Goal: Transaction & Acquisition: Purchase product/service

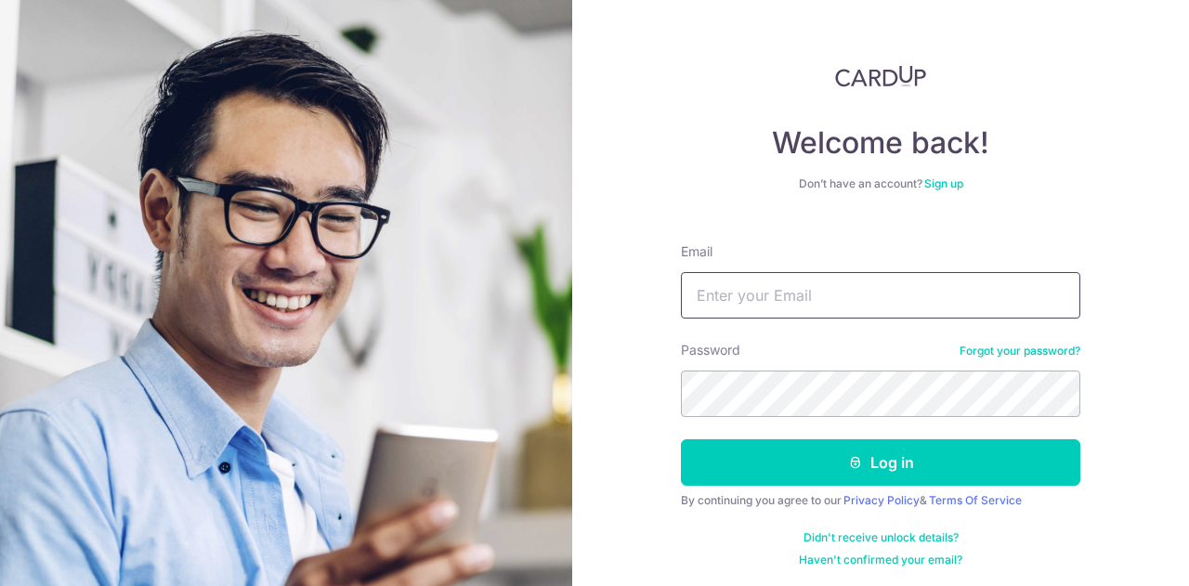
click at [817, 279] on input "Email" at bounding box center [880, 295] width 399 height 46
type input "benysmith@gmail.com"
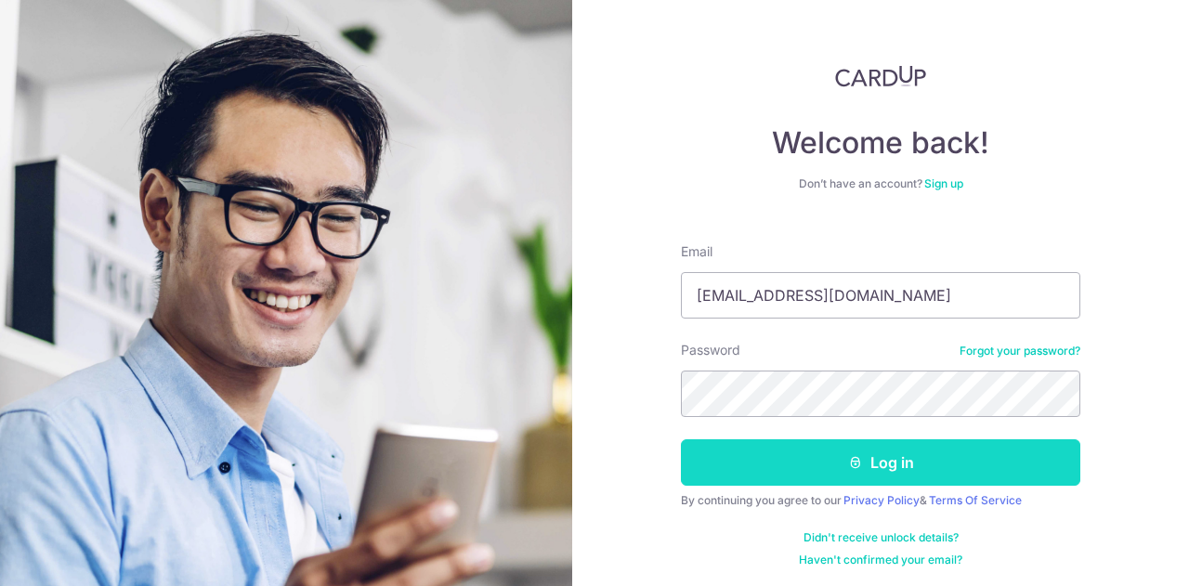
click at [874, 459] on button "Log in" at bounding box center [880, 462] width 399 height 46
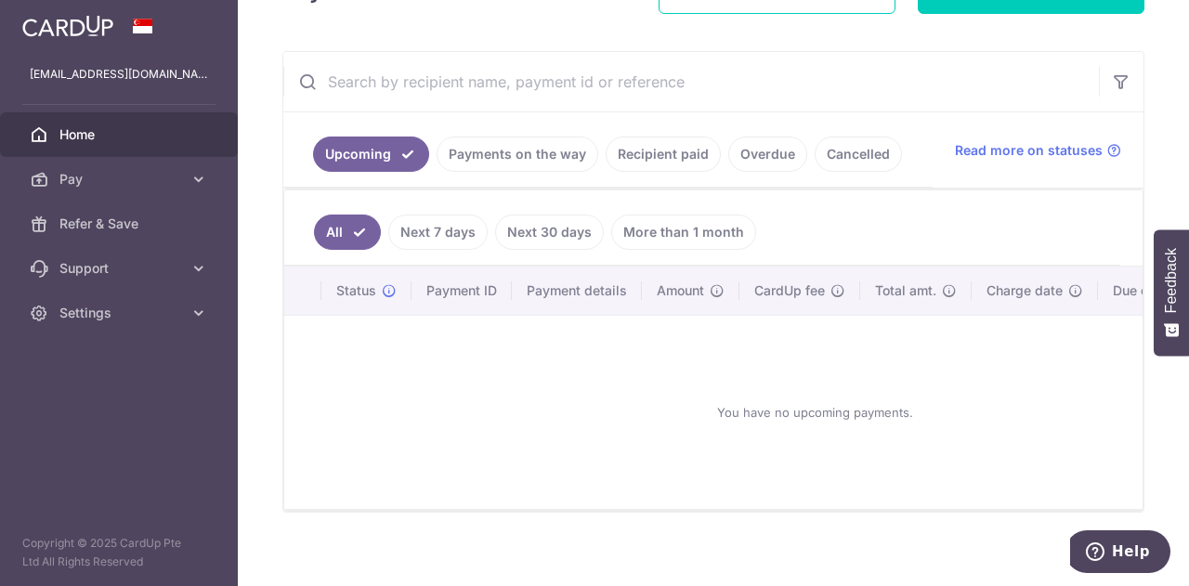
scroll to position [308, 0]
click at [517, 153] on link "Payments on the way" at bounding box center [518, 153] width 162 height 35
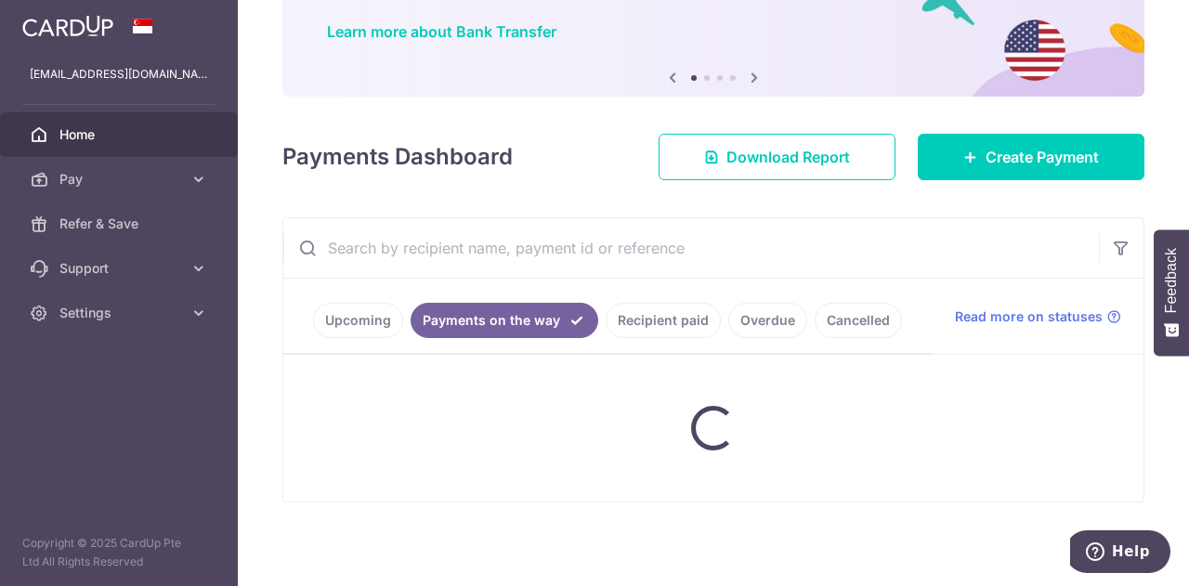
scroll to position [247, 0]
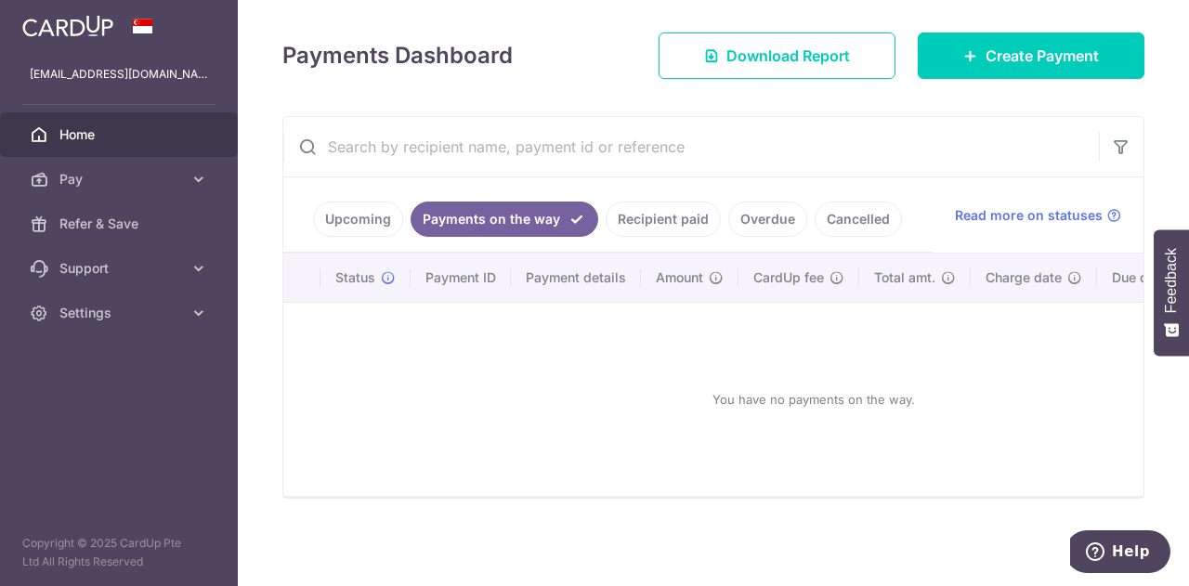
click at [643, 210] on link "Recipient paid" at bounding box center [663, 219] width 115 height 35
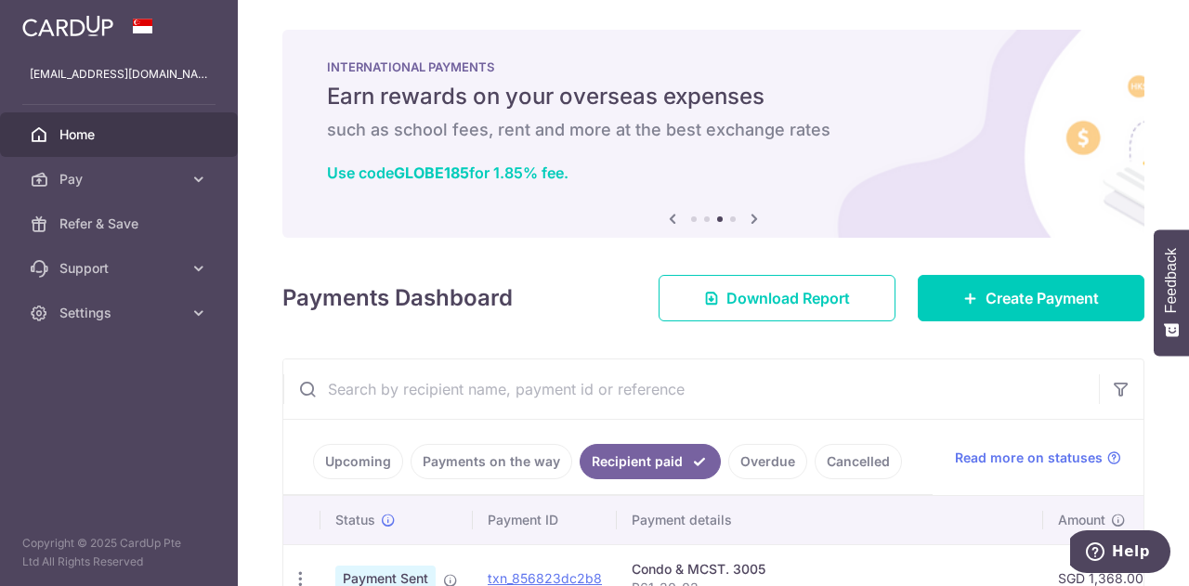
scroll to position [1, 0]
click at [1002, 298] on span "Create Payment" at bounding box center [1042, 297] width 113 height 22
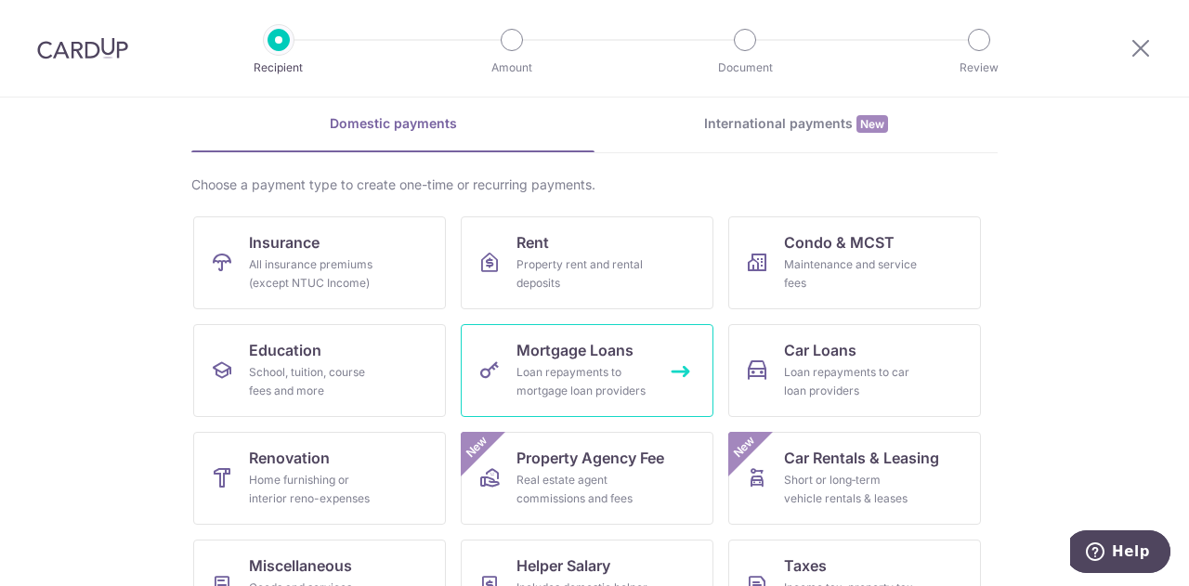
scroll to position [75, 0]
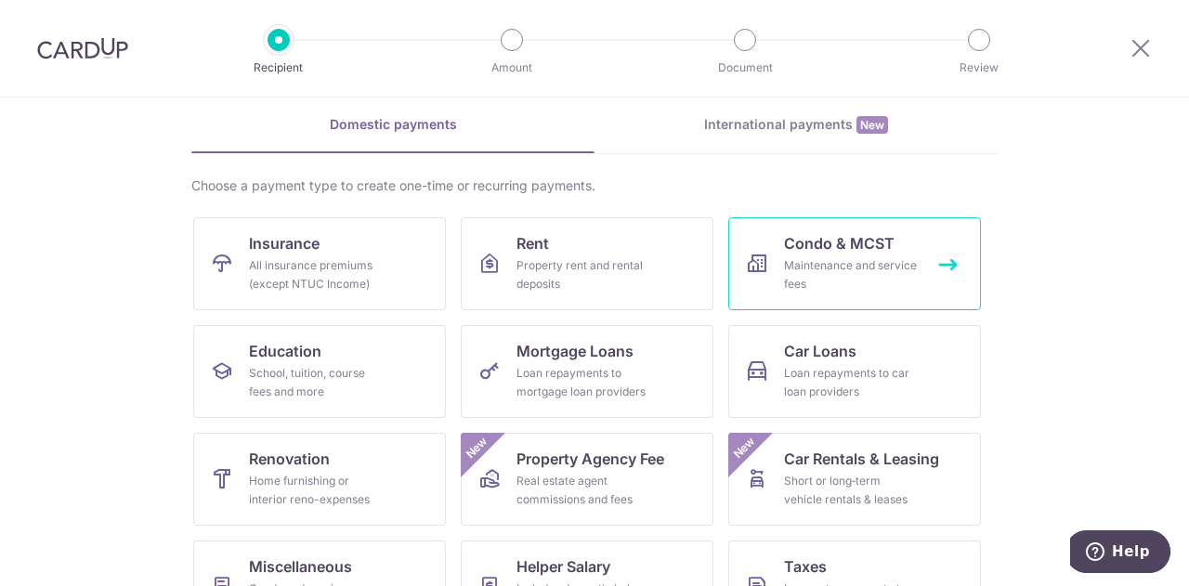
click at [831, 281] on div "Maintenance and service fees" at bounding box center [851, 274] width 134 height 37
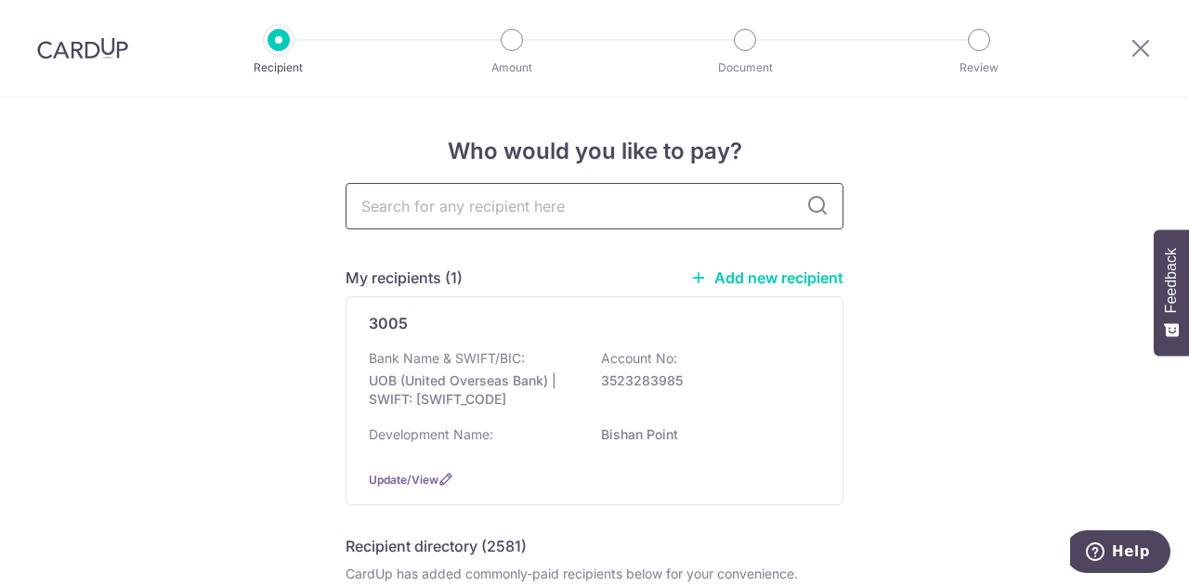
scroll to position [56, 0]
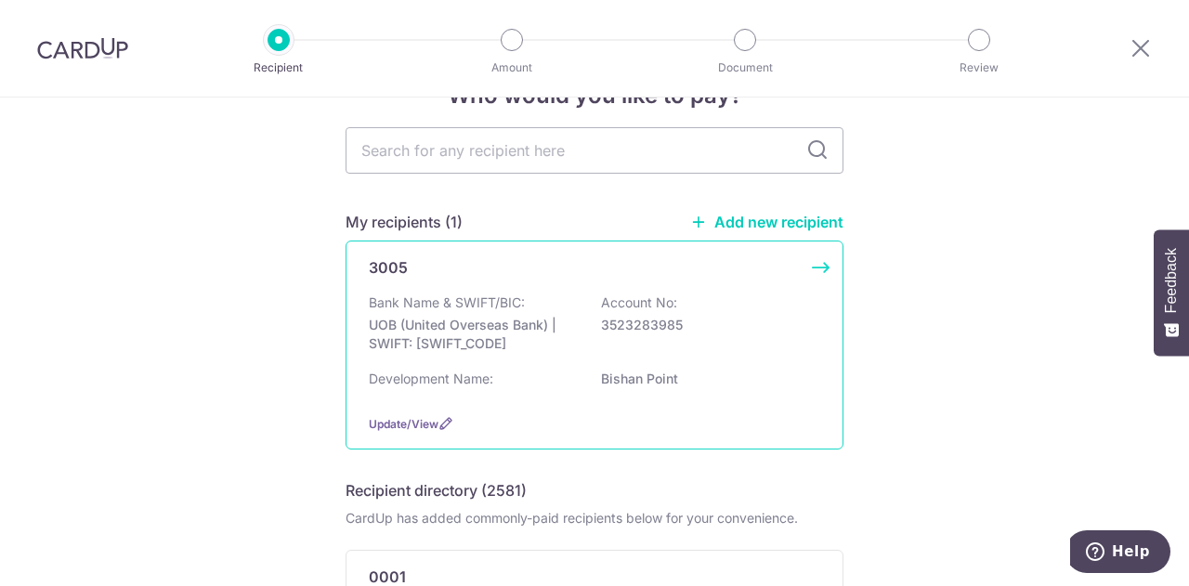
click at [702, 324] on p "3523283985" at bounding box center [705, 325] width 208 height 19
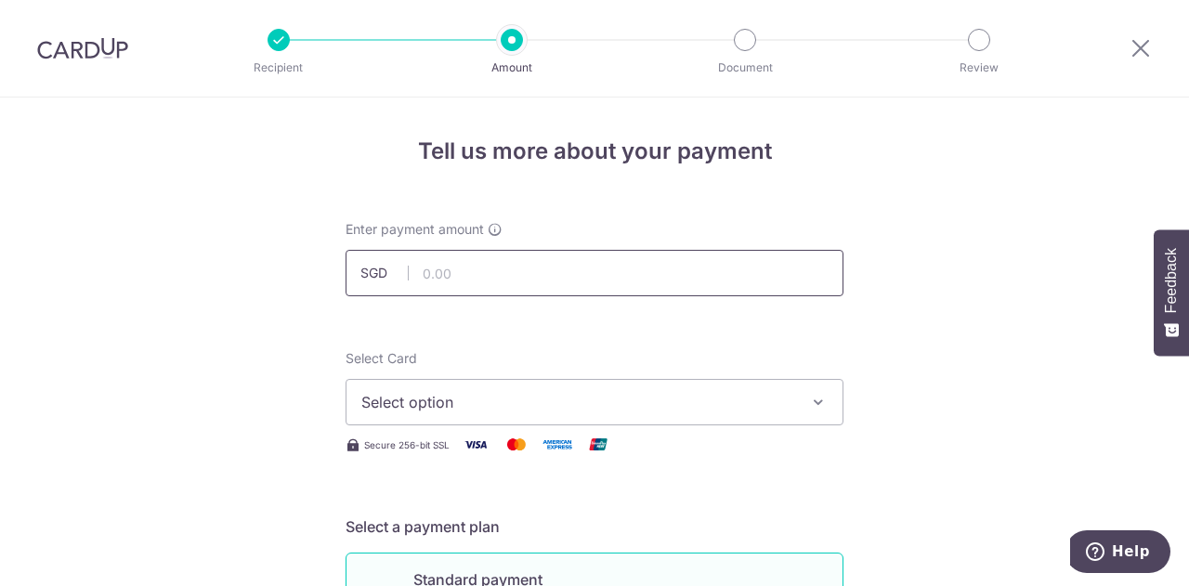
click at [462, 284] on input "text" at bounding box center [595, 273] width 498 height 46
type input "1,368.00"
click at [468, 403] on span "Select option" at bounding box center [577, 402] width 433 height 22
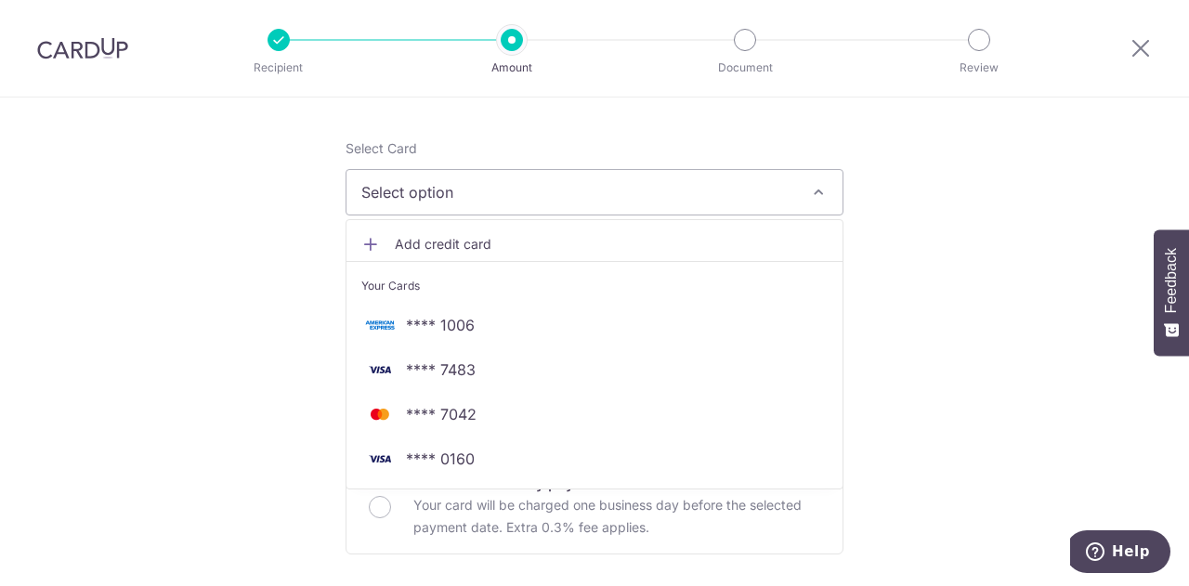
scroll to position [155, 0]
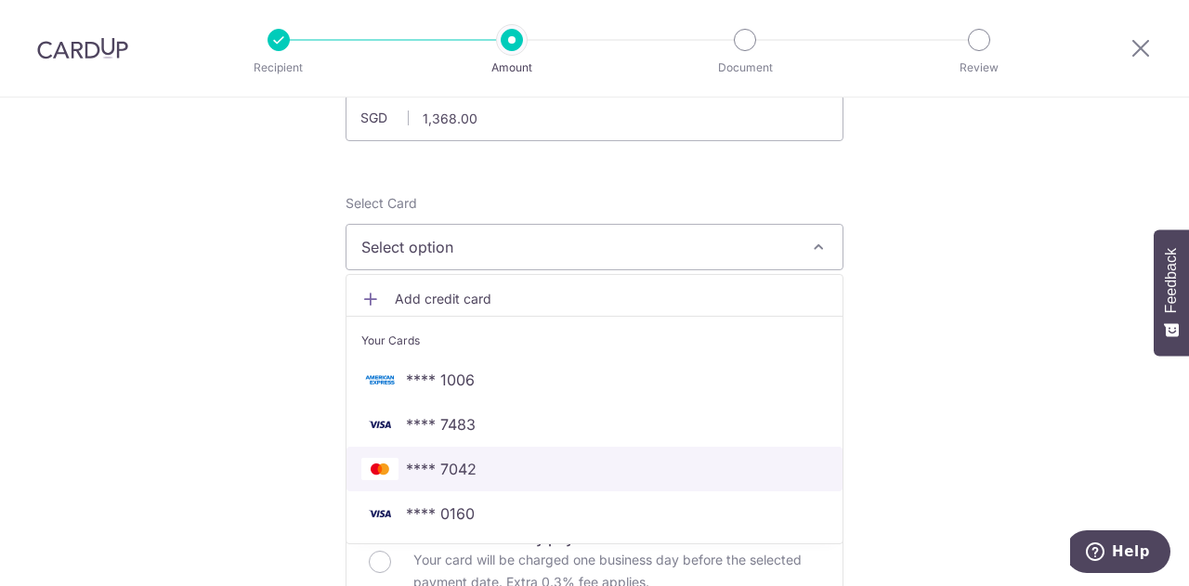
click at [422, 458] on span "**** 7042" at bounding box center [441, 469] width 71 height 22
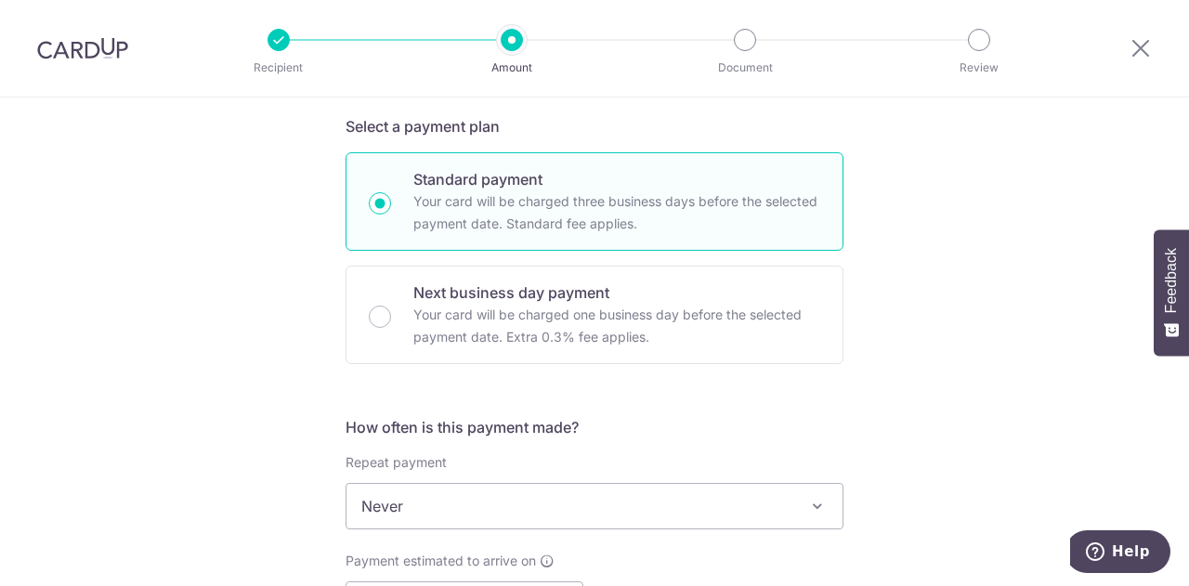
scroll to position [622, 0]
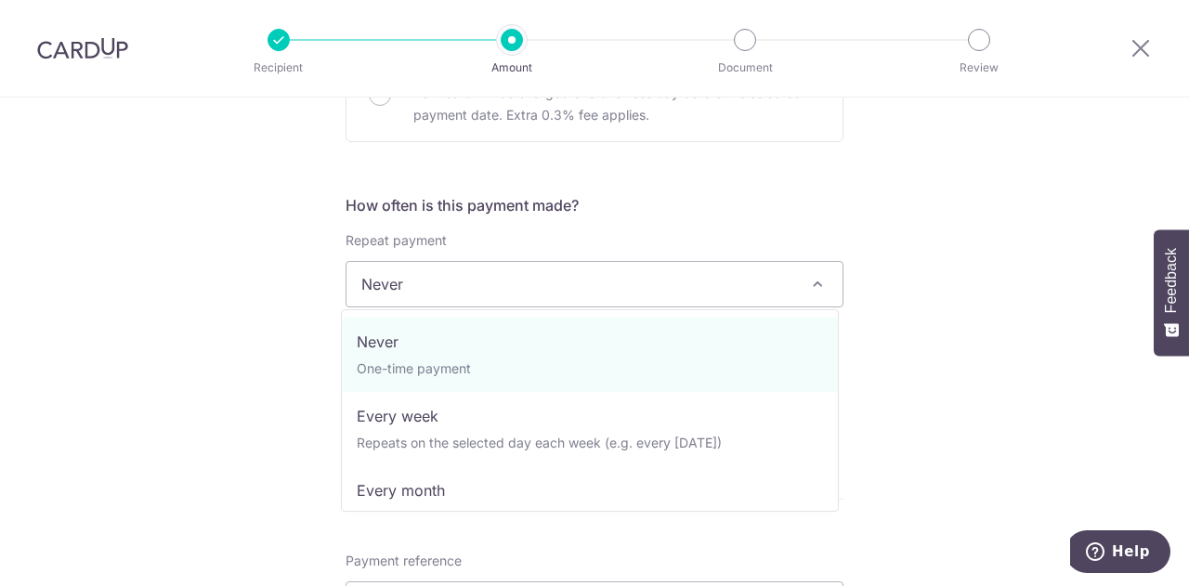
click at [724, 282] on span "Never" at bounding box center [595, 284] width 496 height 45
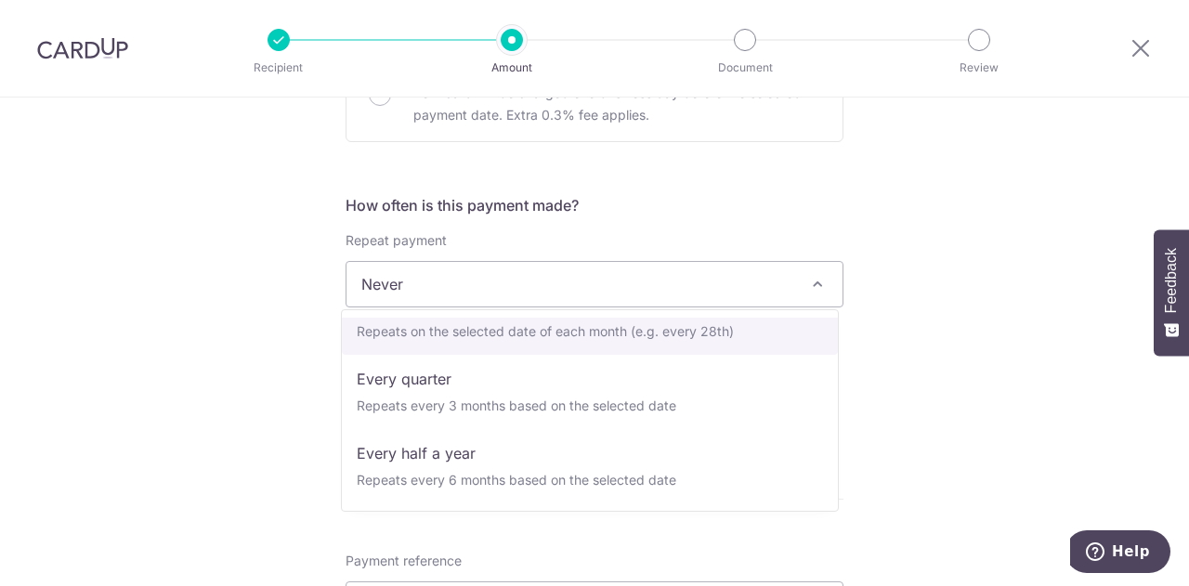
scroll to position [186, 0]
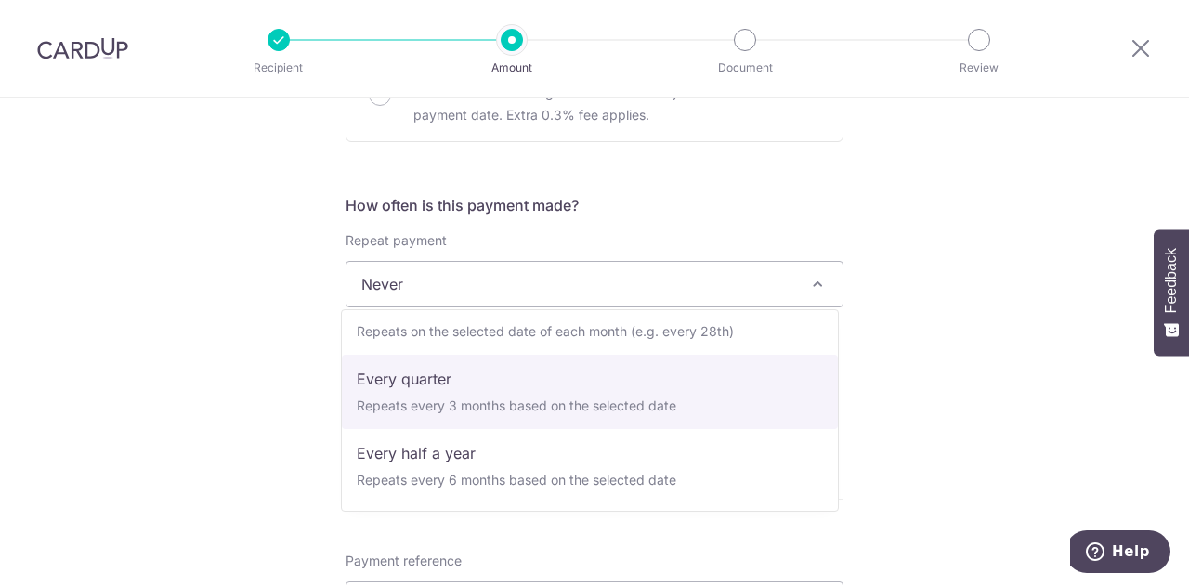
select select "4"
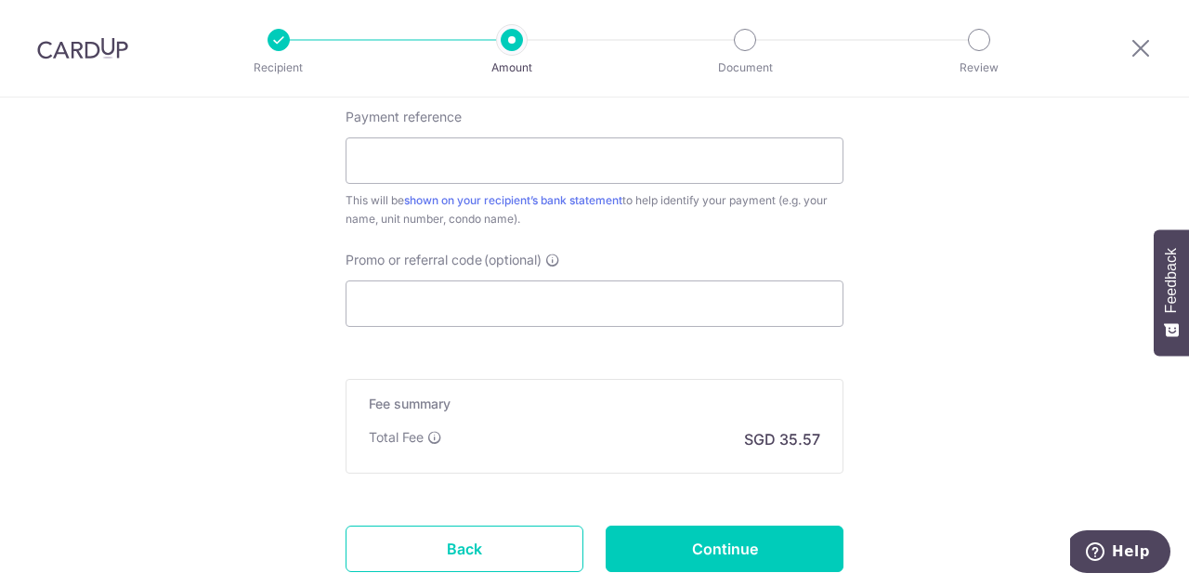
scroll to position [1087, 0]
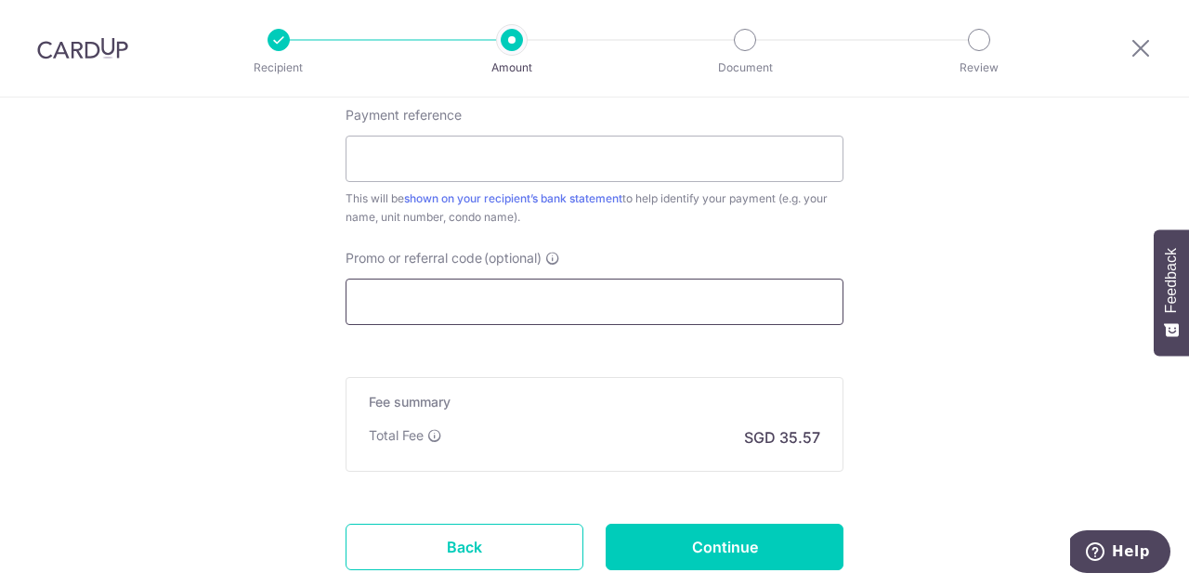
click at [575, 284] on input "Promo or referral code (optional)" at bounding box center [595, 302] width 498 height 46
type input "O"
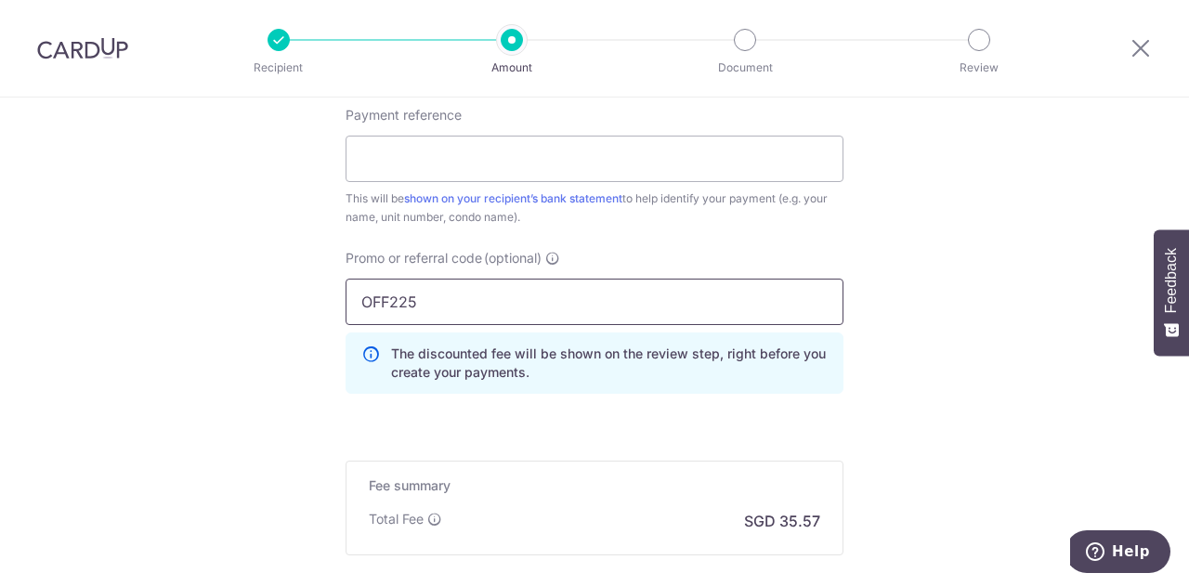
type input "OFF225"
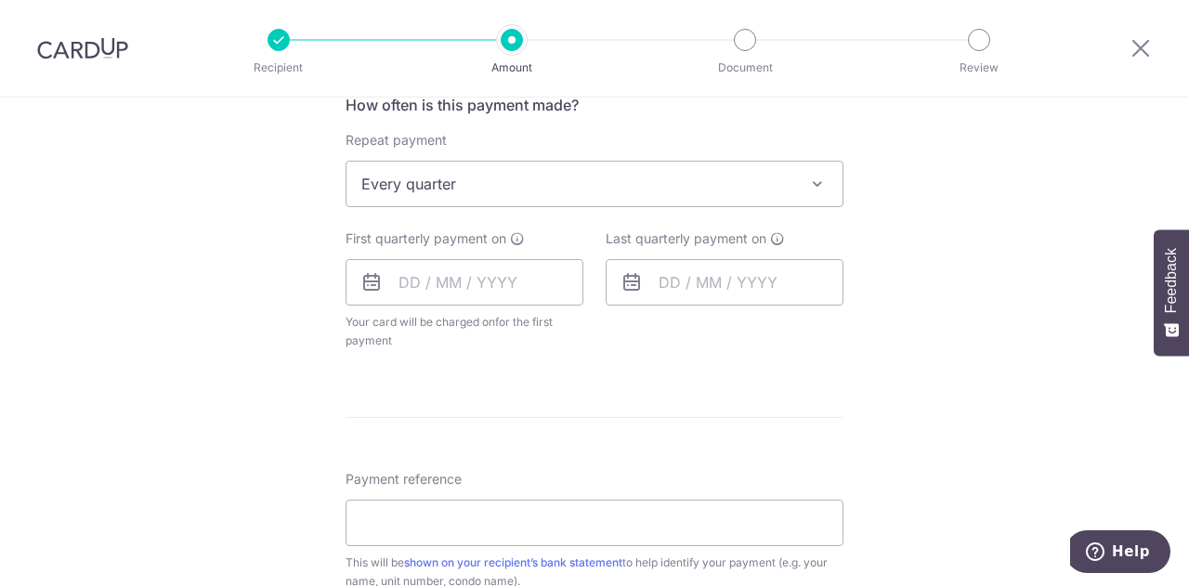
scroll to position [722, 0]
click at [506, 537] on input "Payment reference" at bounding box center [595, 524] width 498 height 46
type input "B61-30-03"
click at [474, 280] on input "text" at bounding box center [465, 283] width 238 height 46
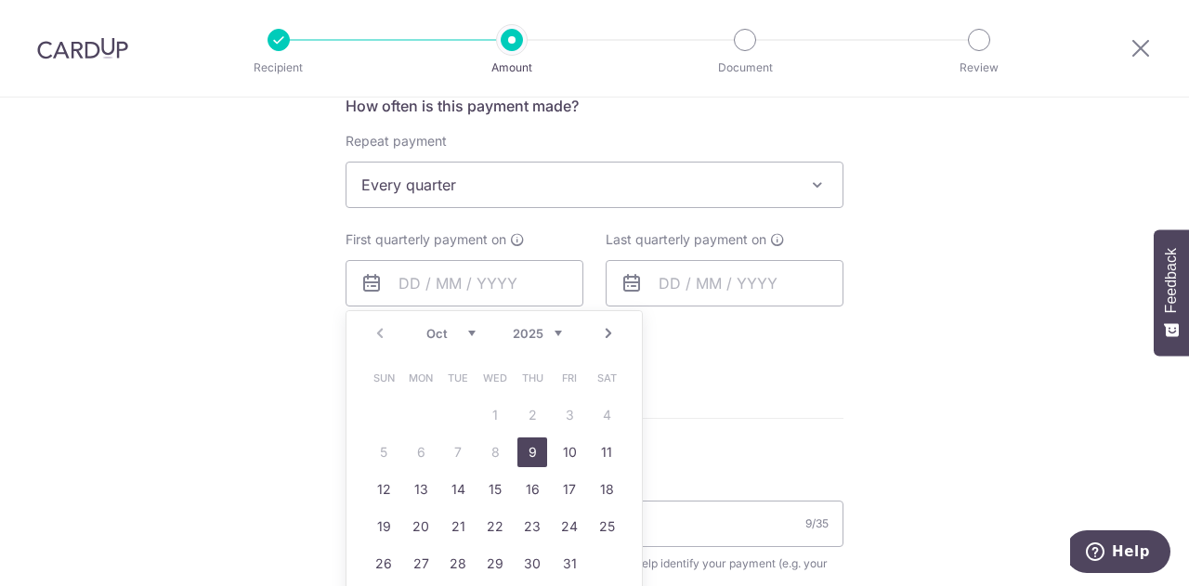
click at [523, 451] on link "9" at bounding box center [532, 453] width 30 height 30
type input "09/10/2025"
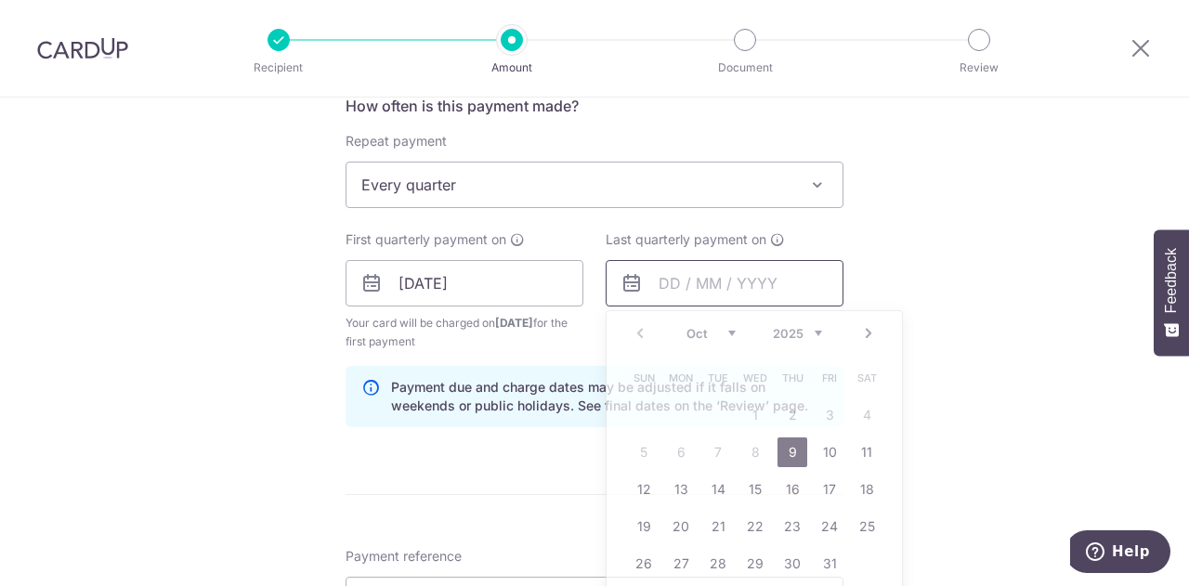
click at [658, 289] on input "text" at bounding box center [725, 283] width 238 height 46
click at [269, 407] on div "Tell us more about your payment Enter payment amount SGD 1,368.00 1368.00 Selec…" at bounding box center [594, 305] width 1189 height 1859
click at [725, 283] on input "text" at bounding box center [725, 283] width 238 height 46
click at [789, 335] on select "2025 2026 2027 2028 2029 2030 2031 2032 2033 2034 2035" at bounding box center [797, 333] width 49 height 15
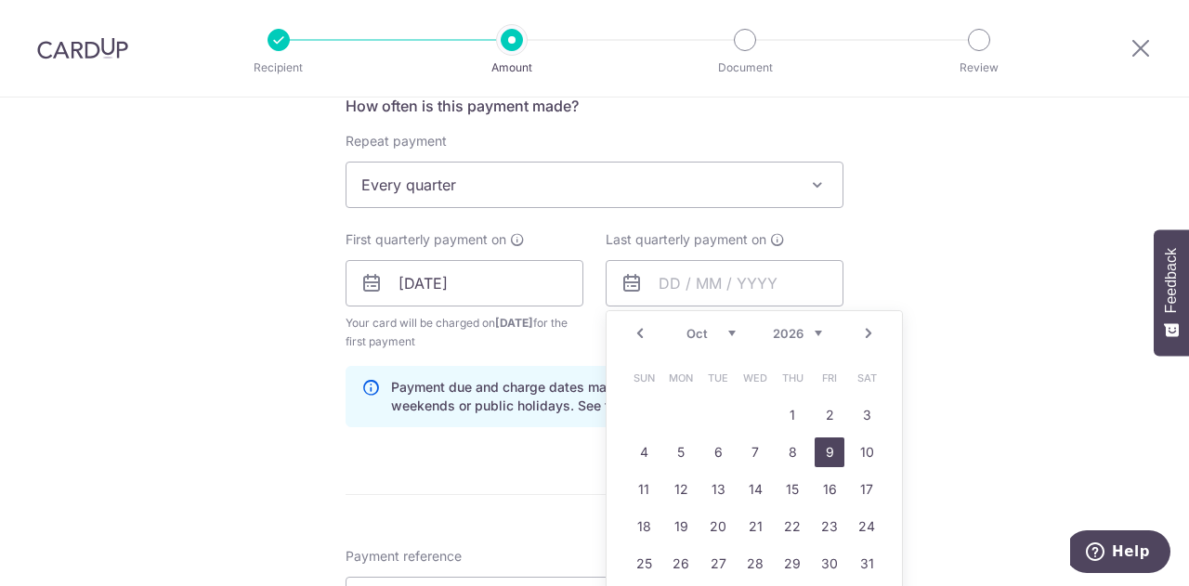
click at [837, 446] on link "9" at bounding box center [830, 453] width 30 height 30
type input "09/10/2026"
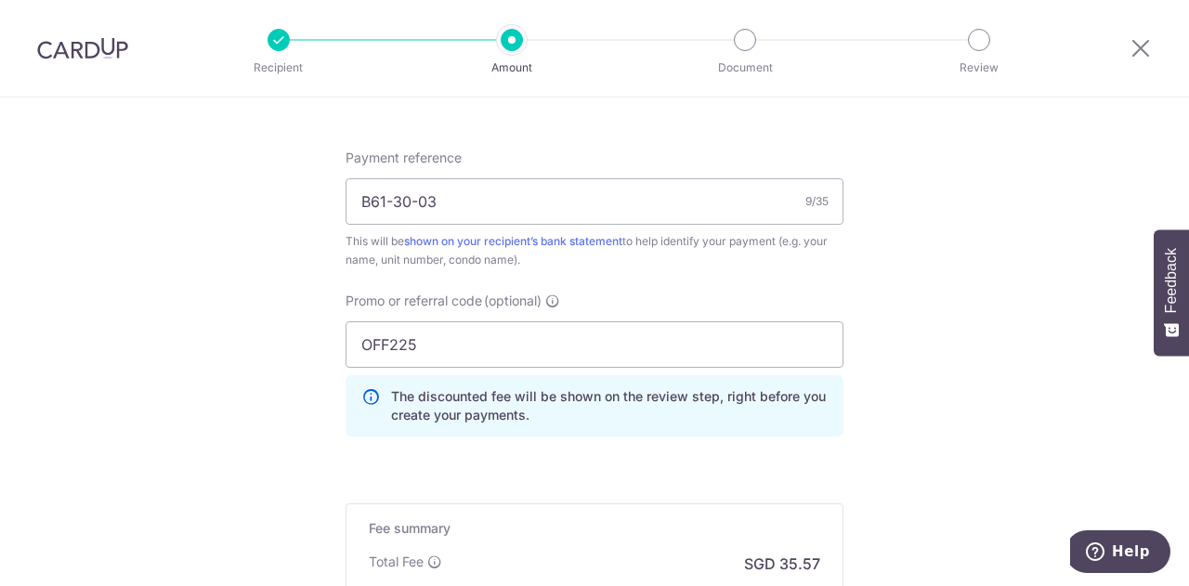
scroll to position [1365, 0]
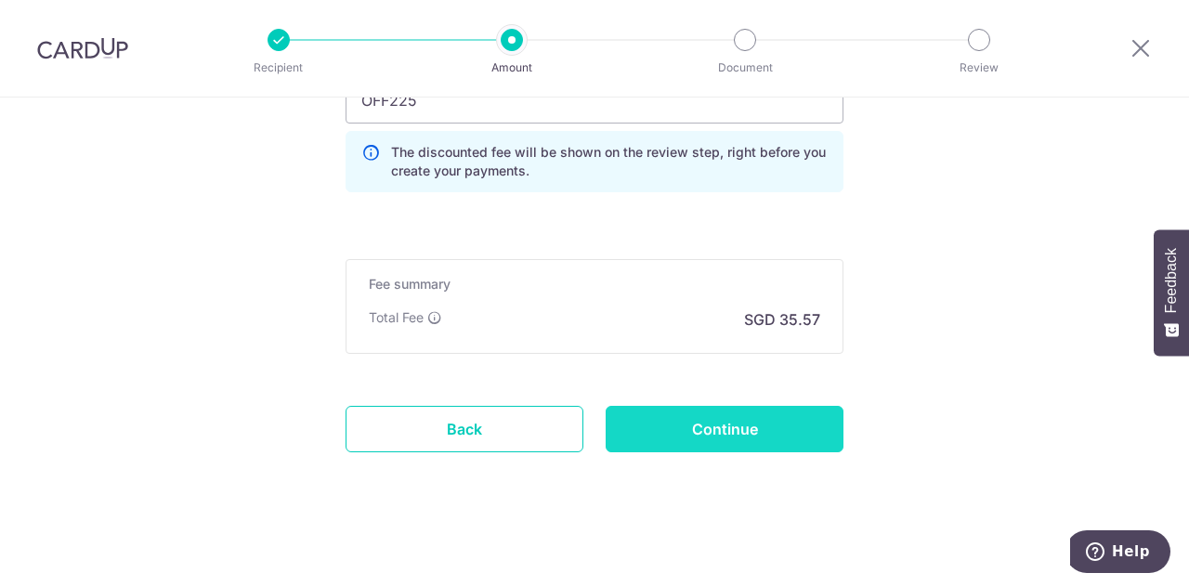
click at [717, 436] on input "Continue" at bounding box center [725, 429] width 238 height 46
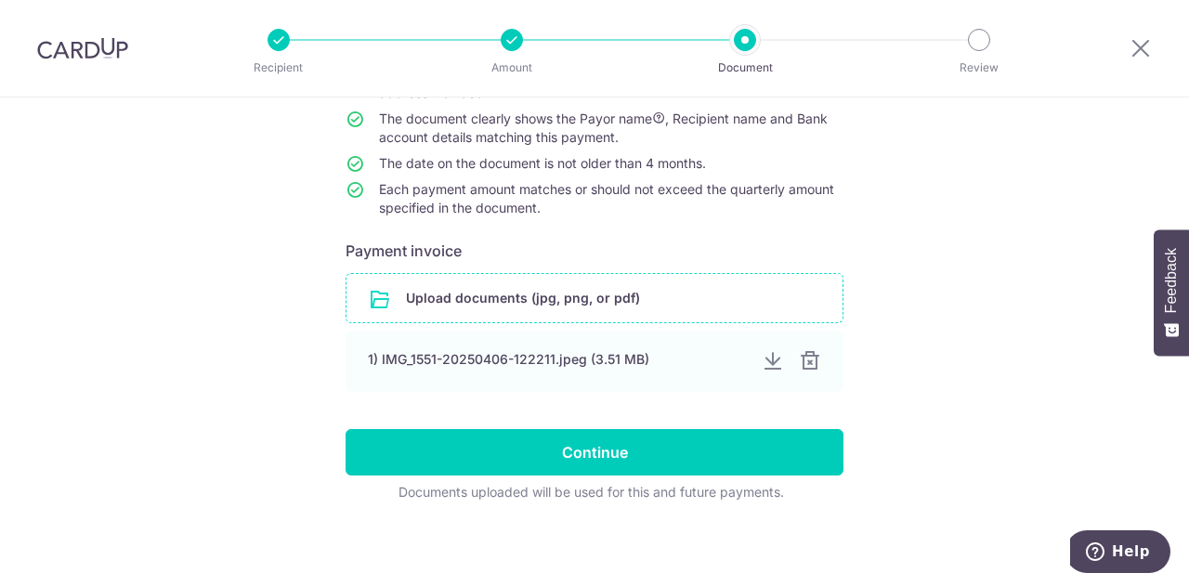
scroll to position [217, 0]
